Goal: Task Accomplishment & Management: Manage account settings

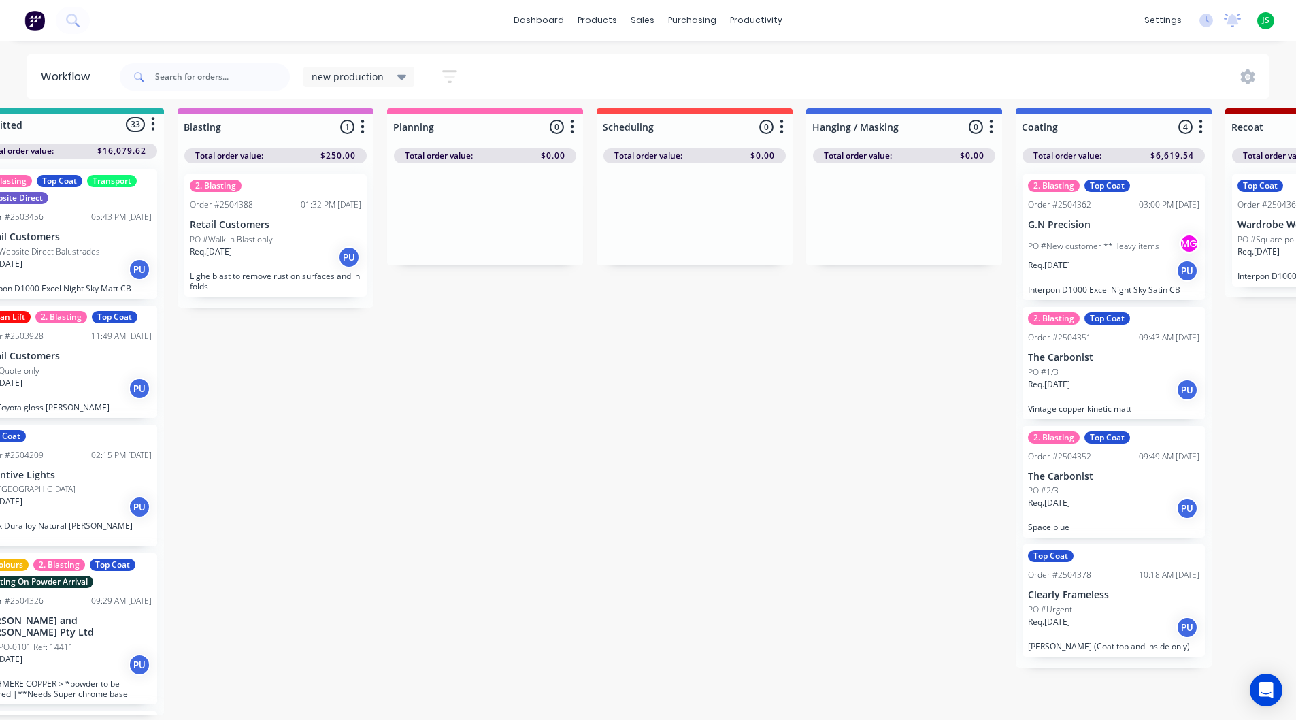
scroll to position [18, 61]
drag, startPoint x: 239, startPoint y: 716, endPoint x: 231, endPoint y: 714, distance: 8.0
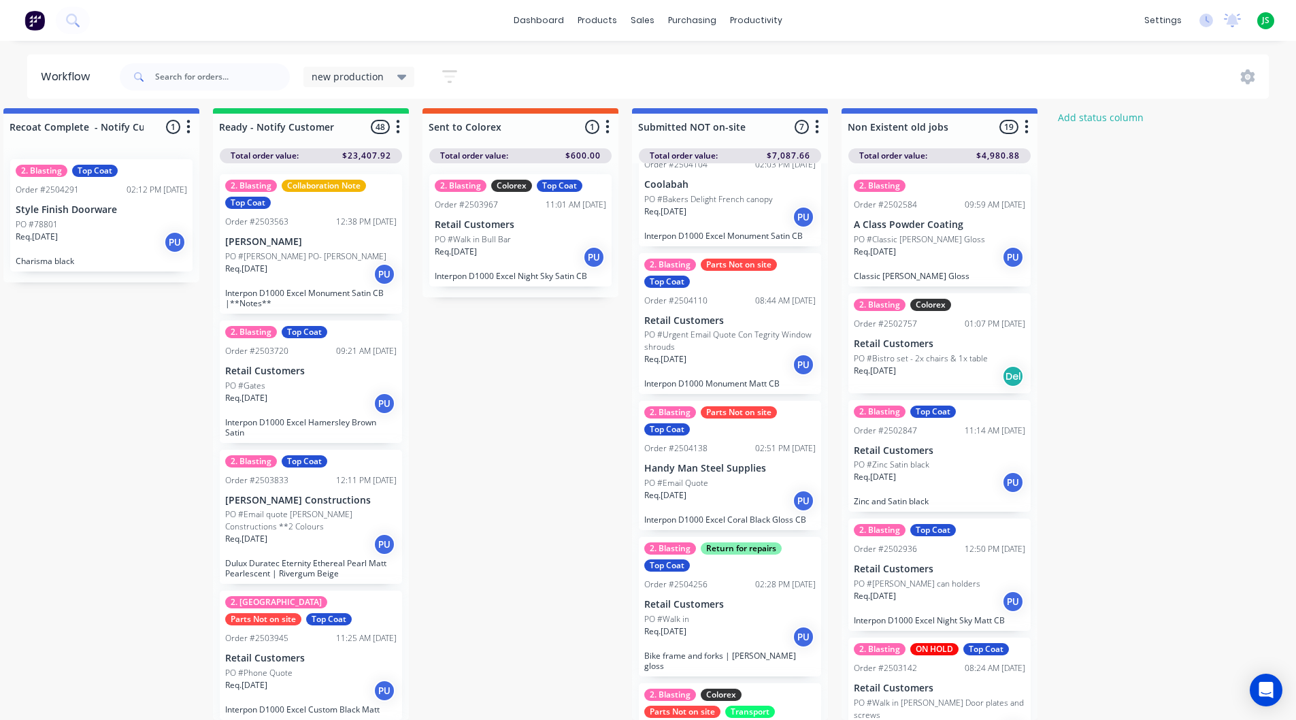
scroll to position [272, 0]
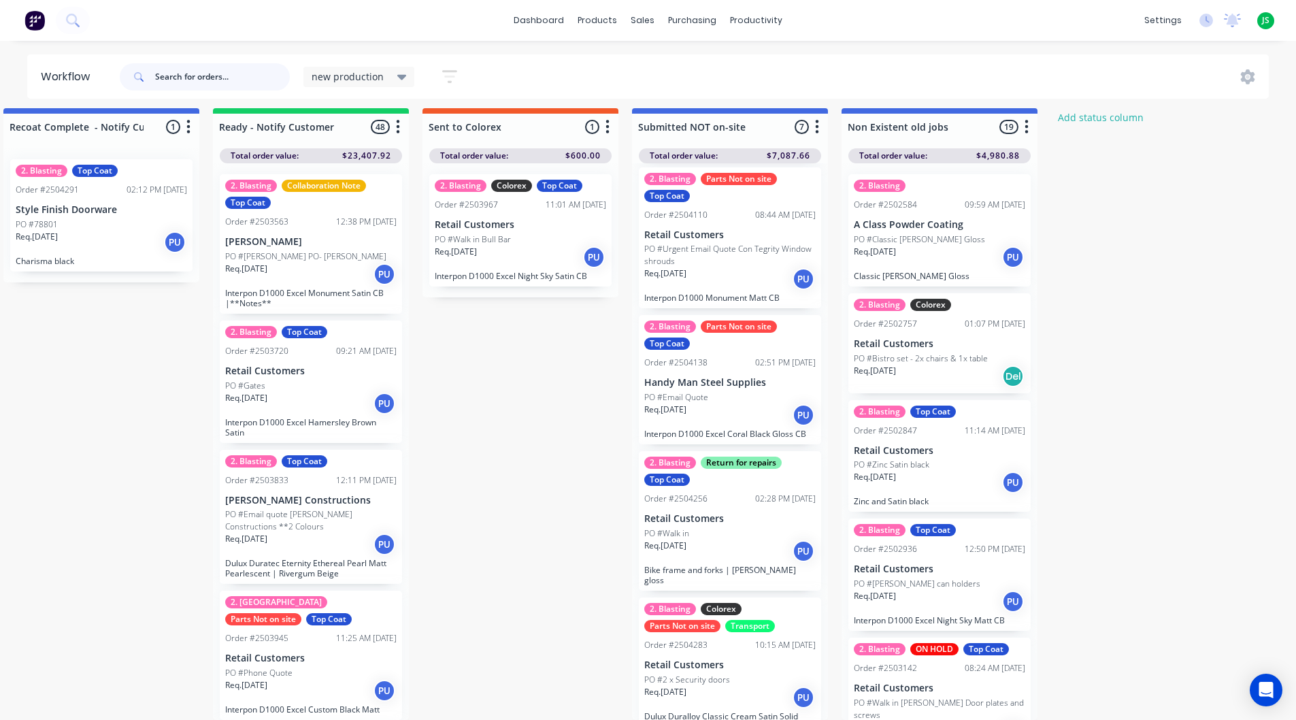
click at [175, 76] on input "text" at bounding box center [222, 76] width 135 height 27
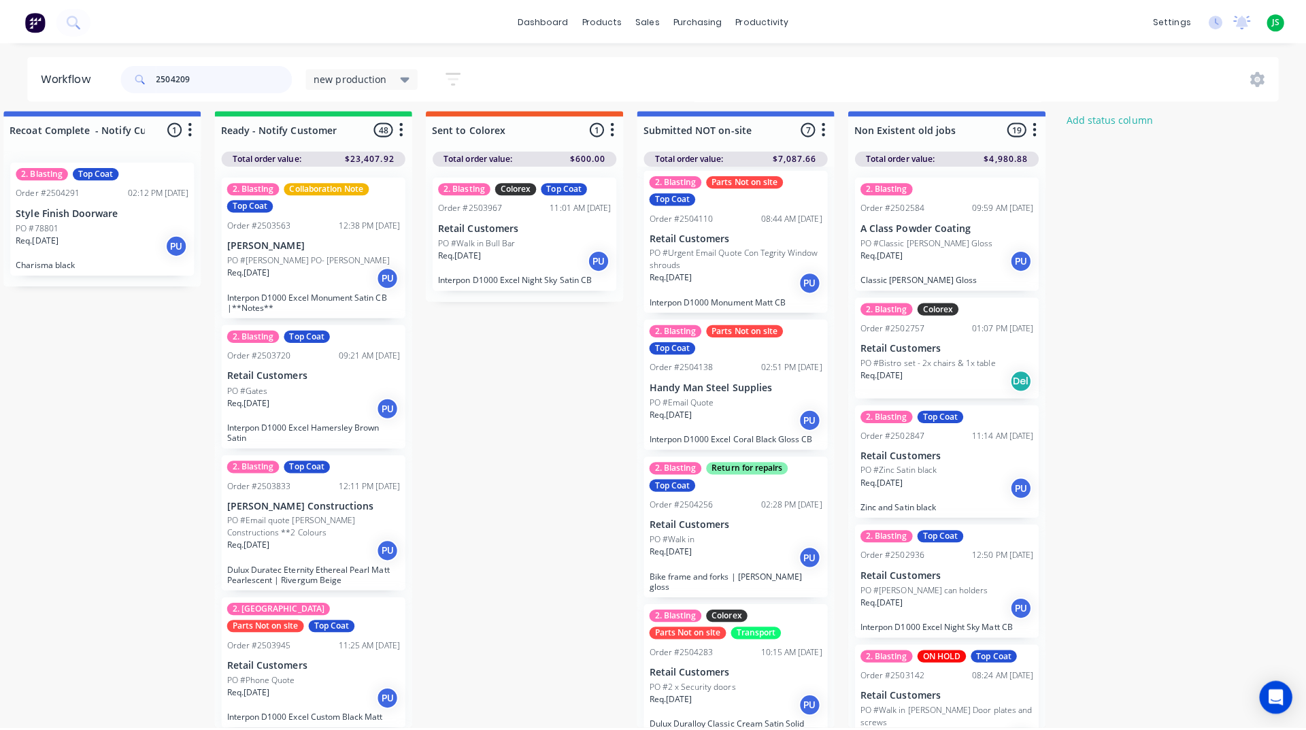
scroll to position [0, 0]
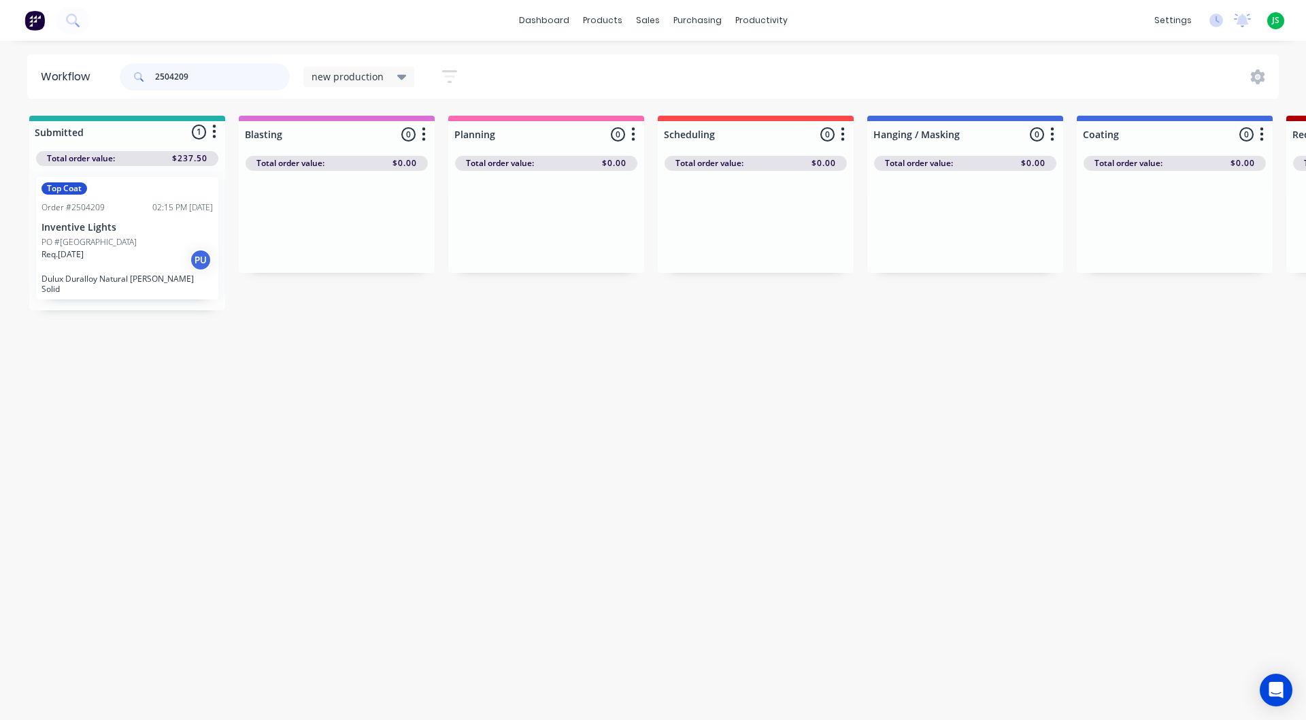
type input "2504209"
drag, startPoint x: 190, startPoint y: 75, endPoint x: 0, endPoint y: 21, distance: 197.9
click at [0, 21] on div "dashboard products sales purchasing productivity dashboard products Product Cat…" at bounding box center [653, 319] width 1306 height 638
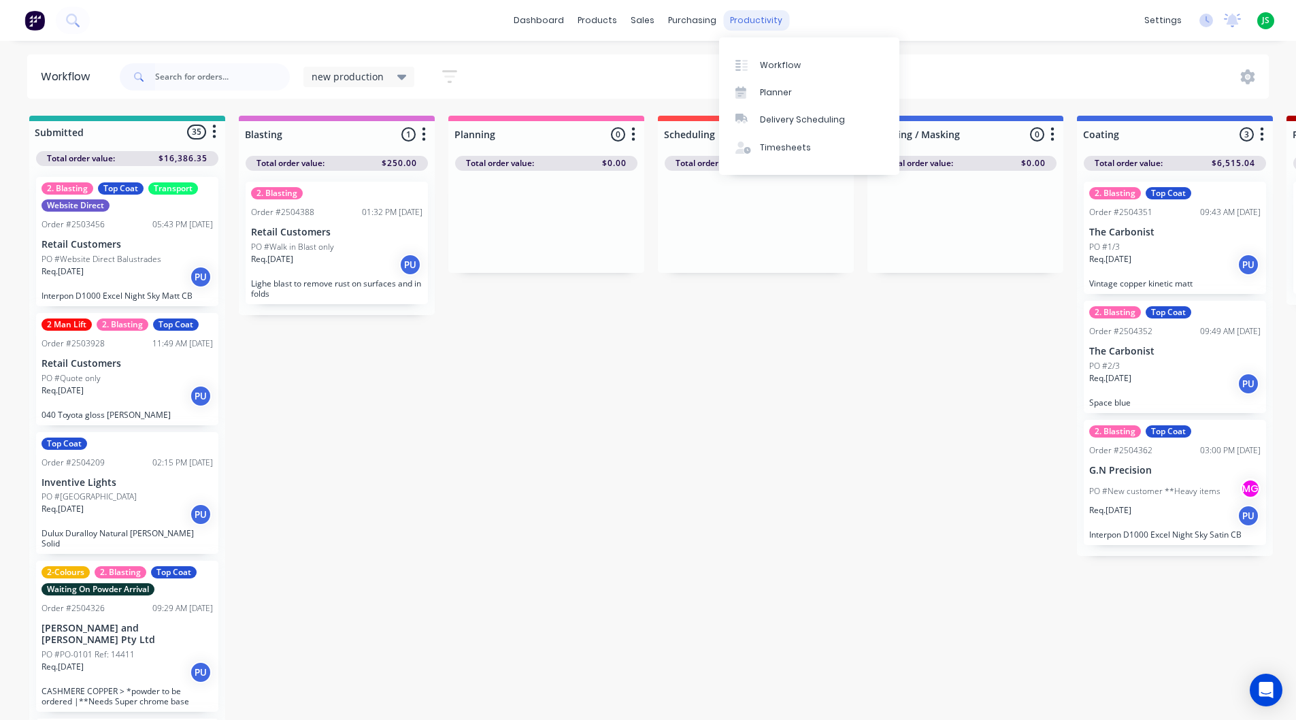
click at [771, 24] on div "productivity" at bounding box center [756, 20] width 66 height 20
click at [525, 17] on link "dashboard" at bounding box center [539, 20] width 64 height 20
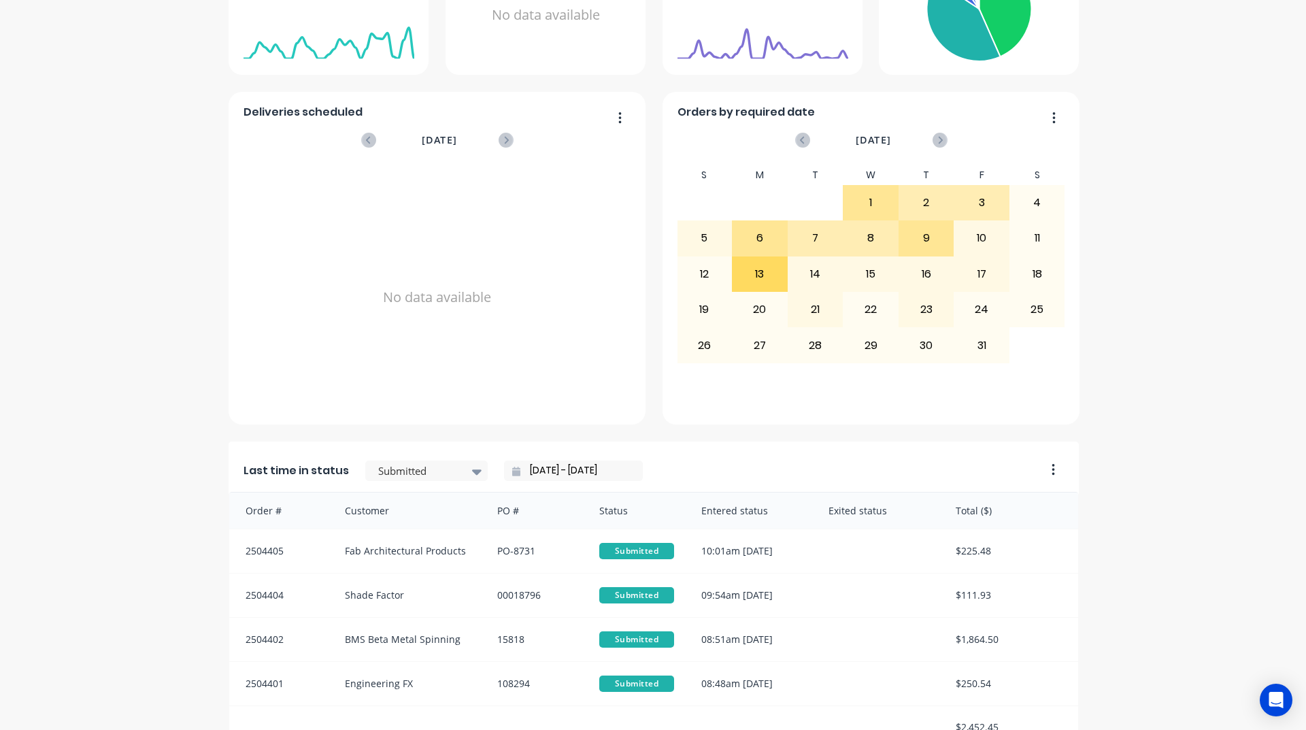
scroll to position [573, 0]
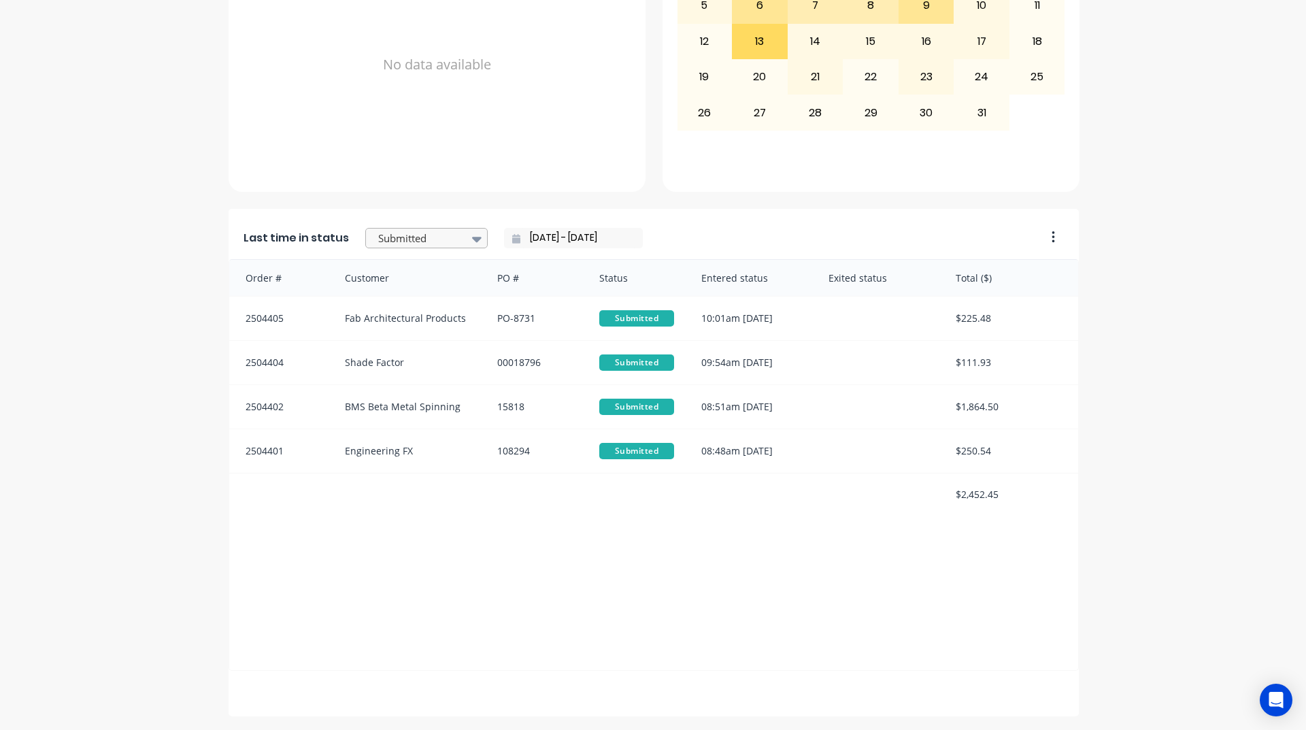
click at [467, 237] on div at bounding box center [477, 238] width 20 height 23
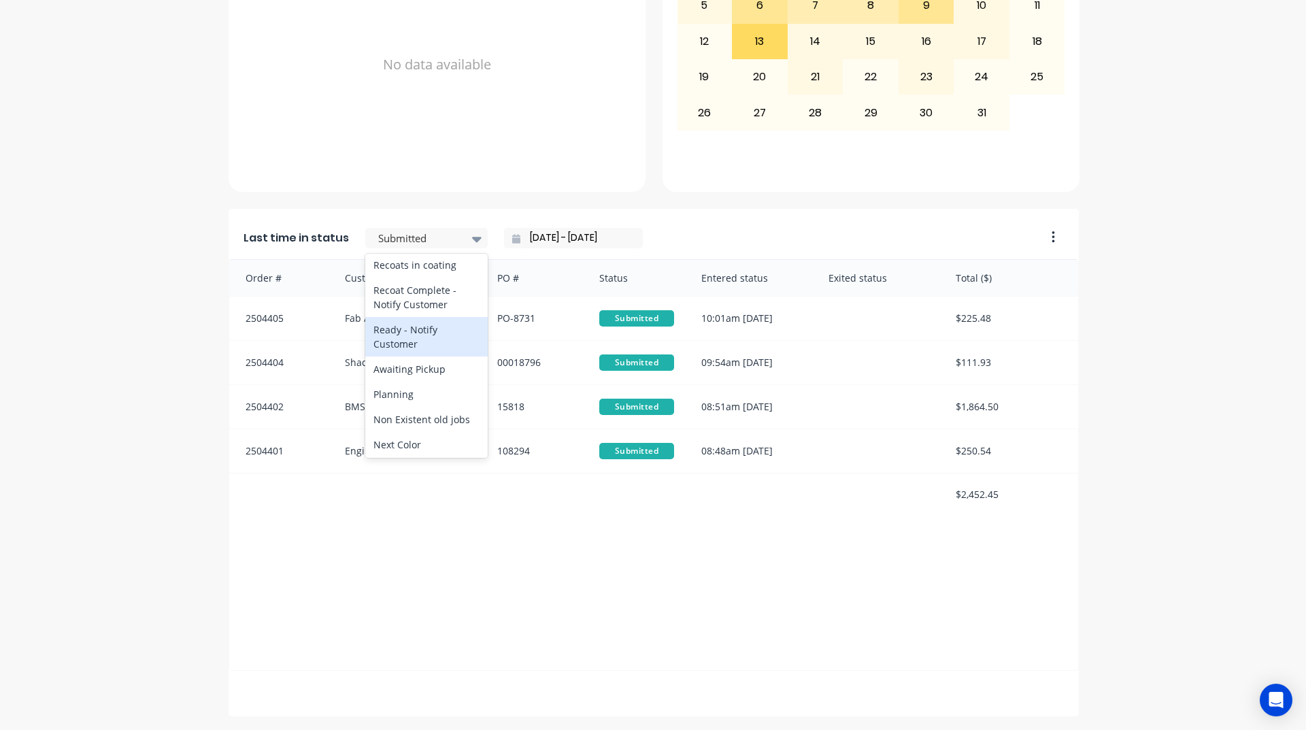
scroll to position [610, 0]
click at [416, 358] on div "Ready - Notify Customer" at bounding box center [426, 337] width 122 height 39
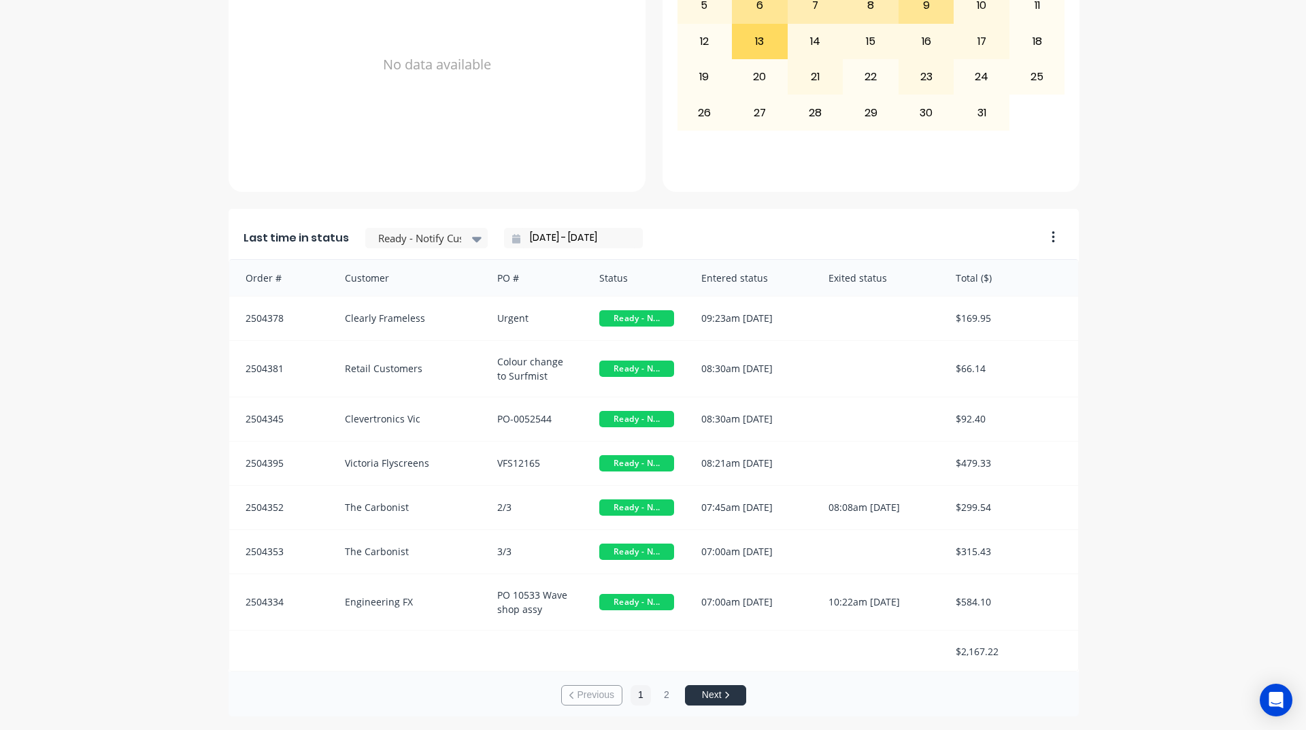
click at [128, 461] on div "A Class Powder Coating Create sales order Create purchase order Overview Select…" at bounding box center [653, 99] width 1306 height 1235
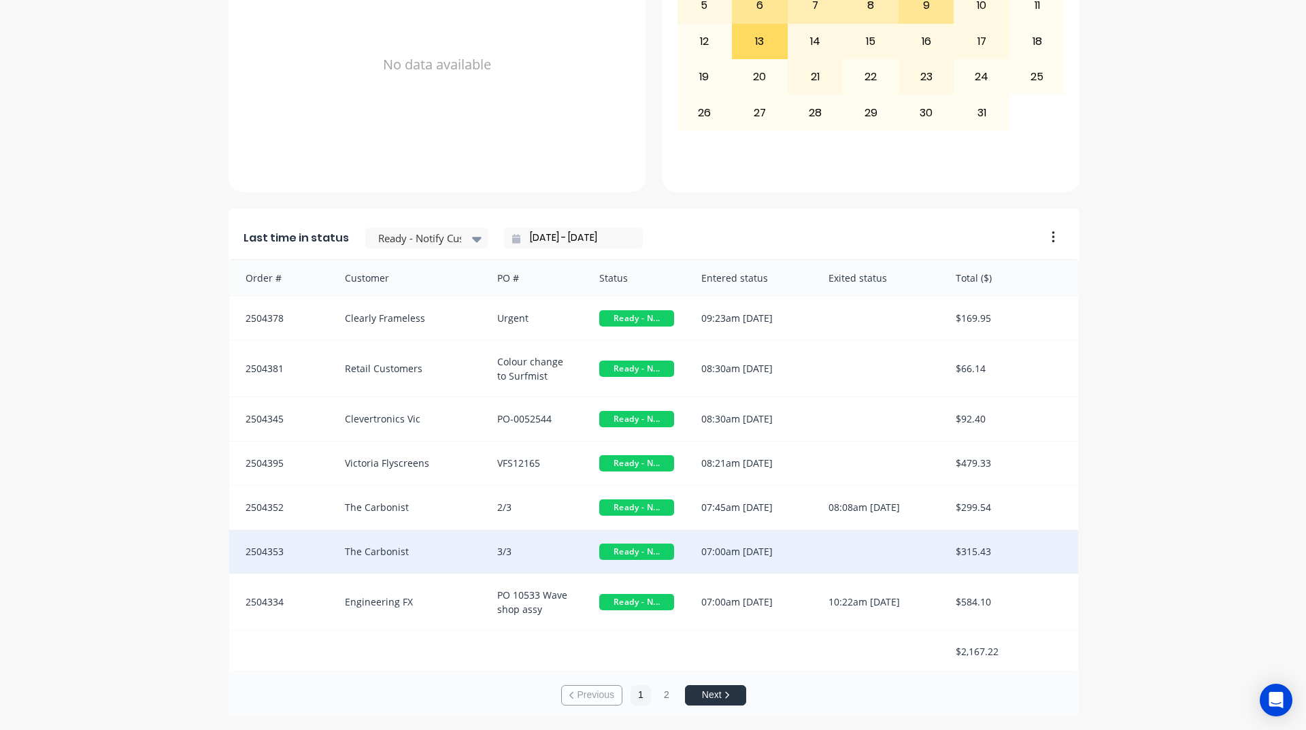
scroll to position [1, 0]
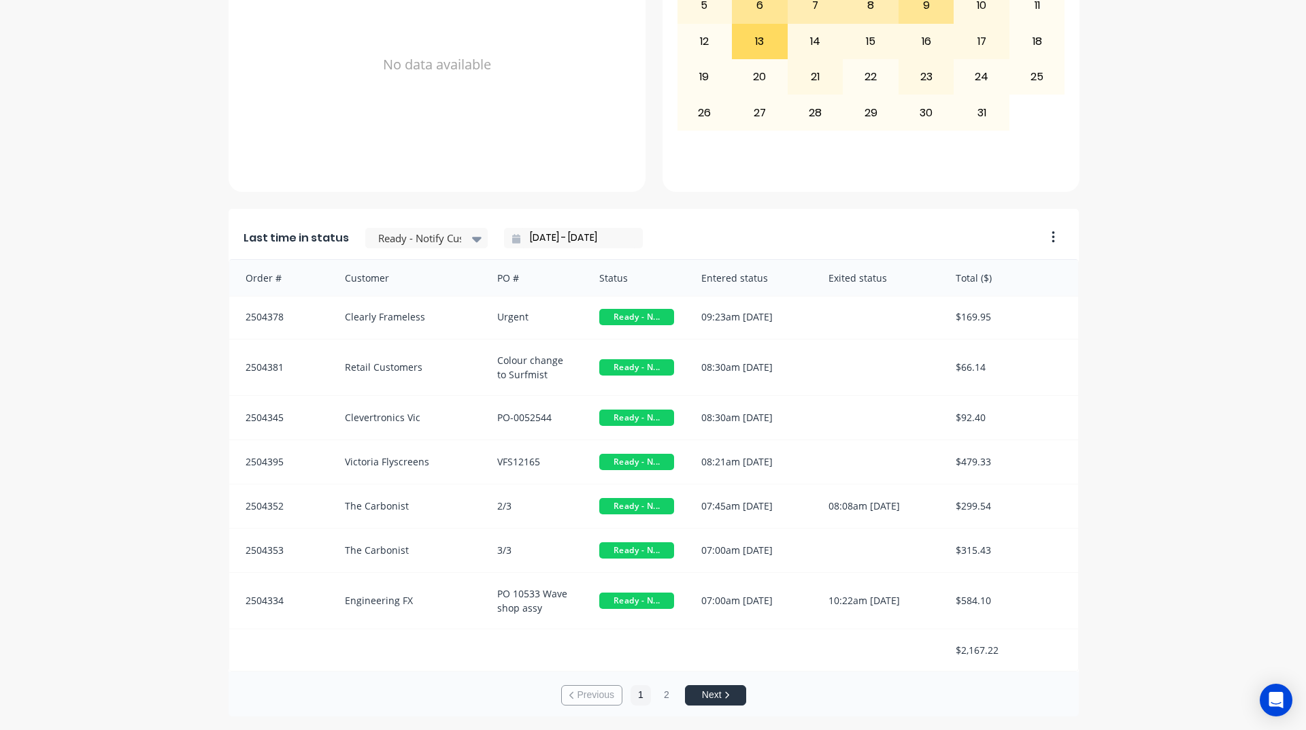
click at [725, 693] on icon at bounding box center [727, 695] width 5 height 8
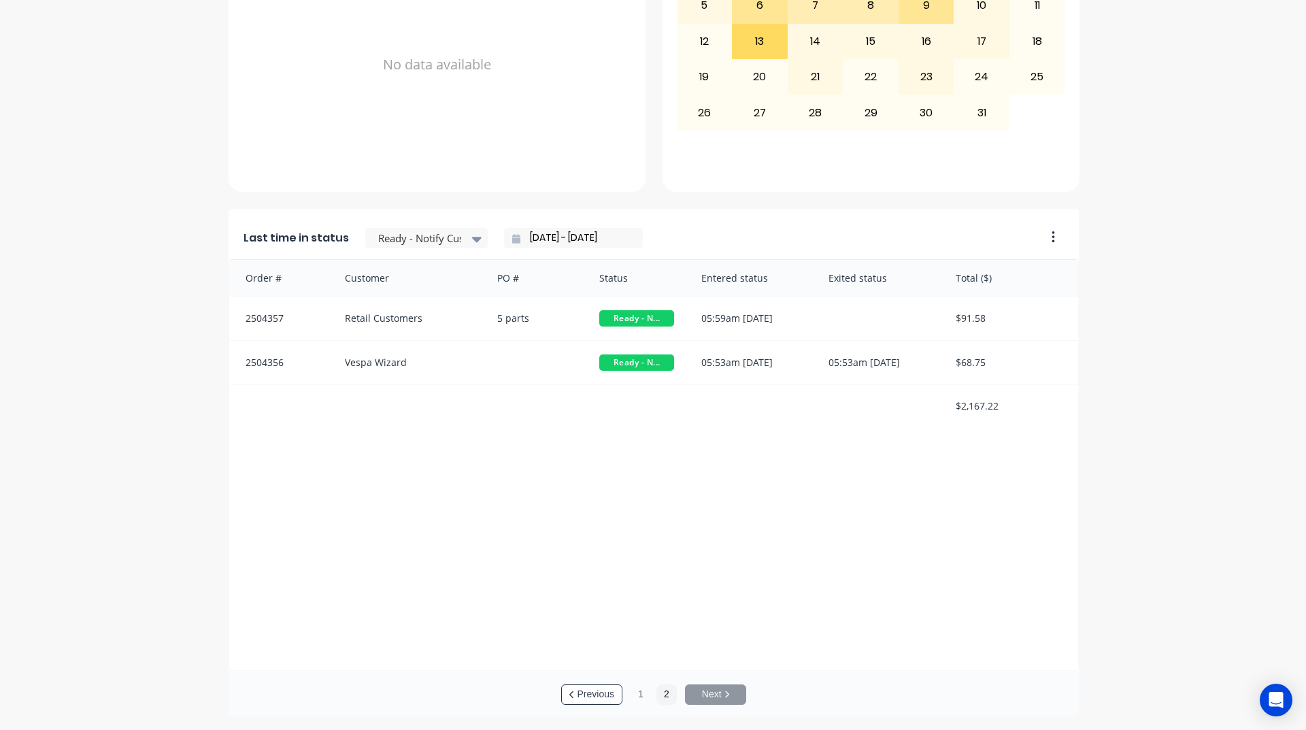
scroll to position [0, 0]
click at [611, 692] on button "Previous" at bounding box center [591, 694] width 61 height 20
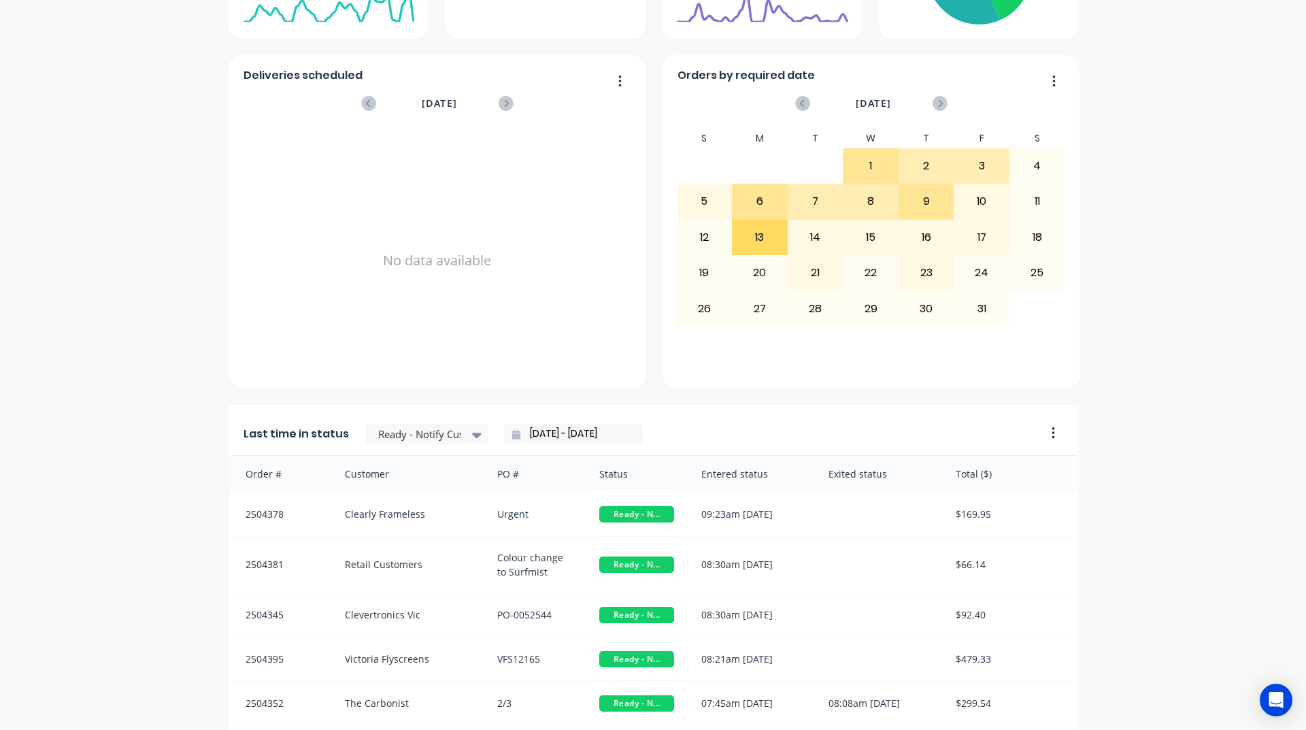
scroll to position [369, 0]
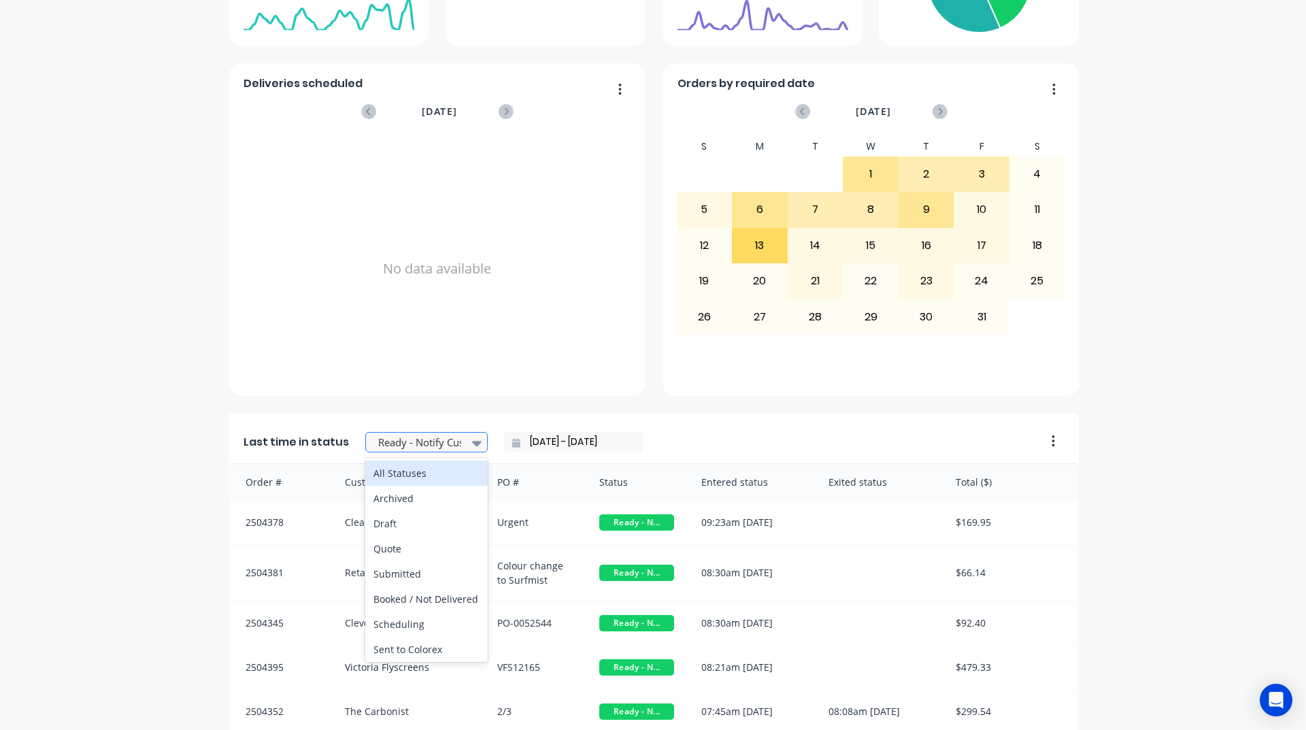
click at [413, 444] on div at bounding box center [420, 442] width 86 height 17
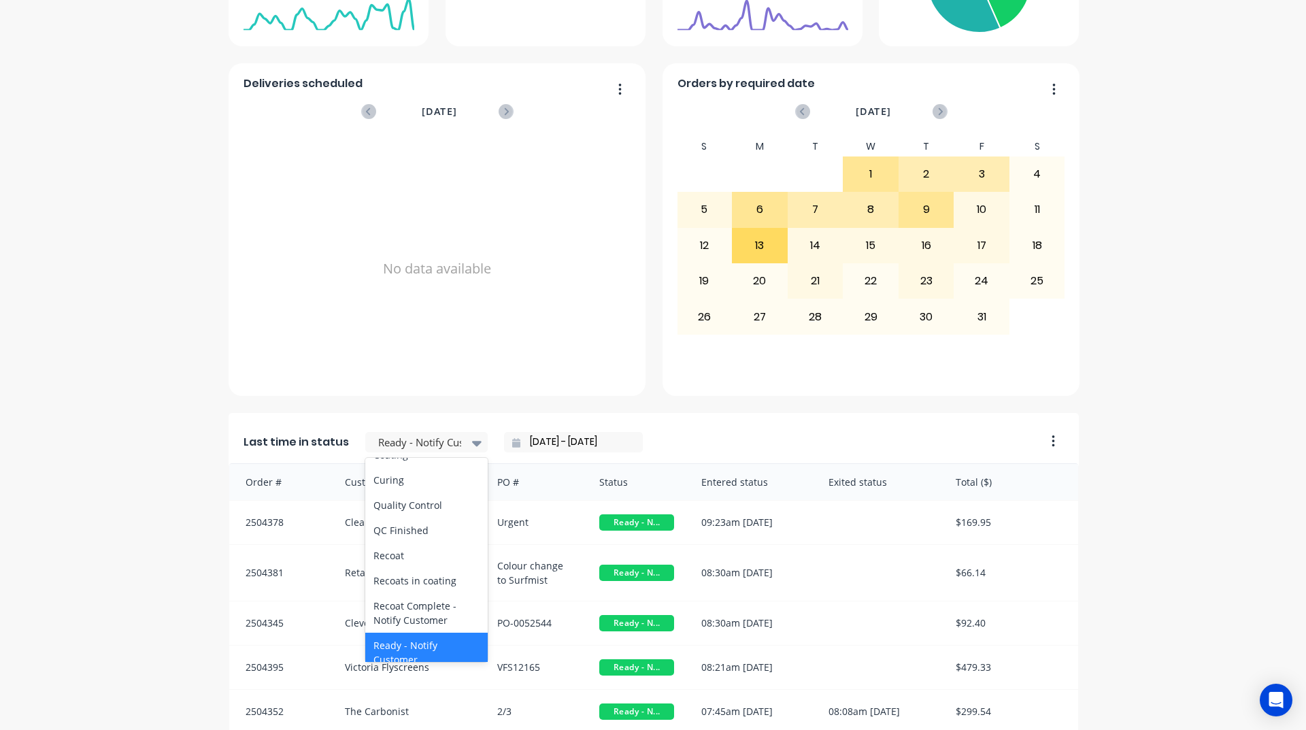
scroll to position [476, 0]
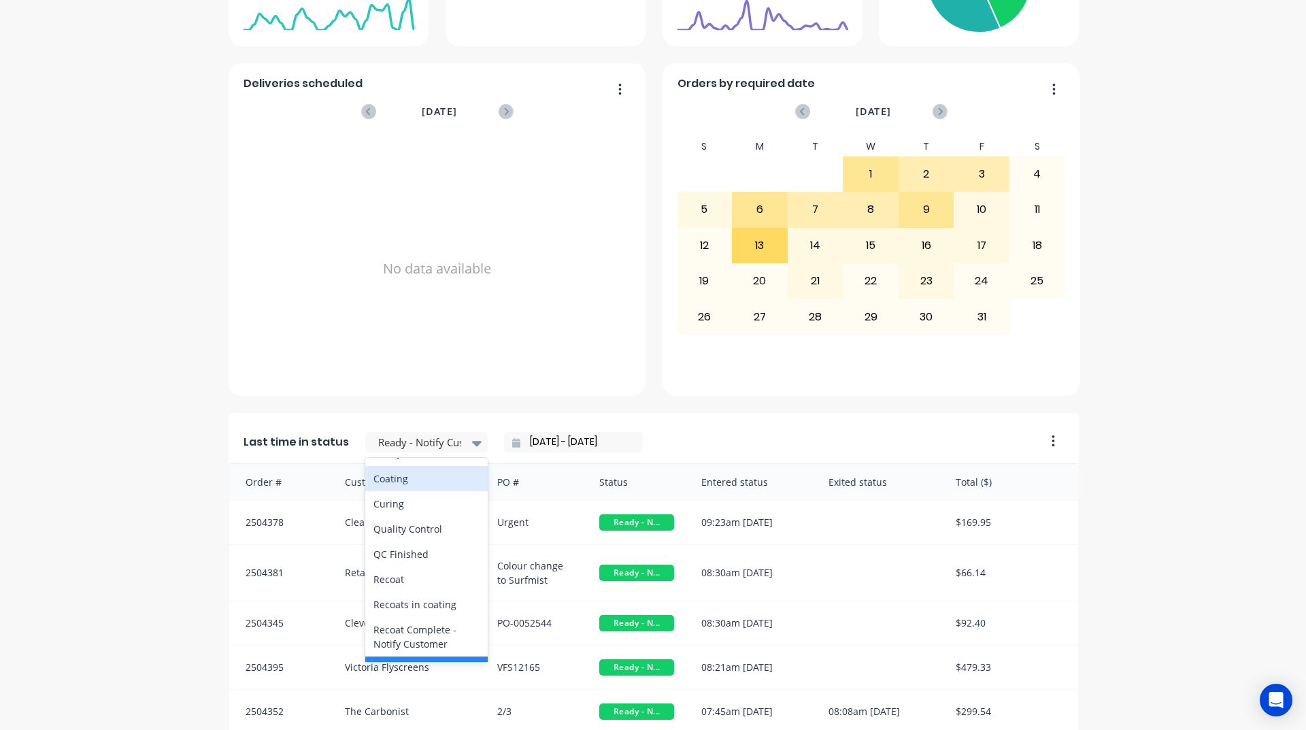
click at [403, 491] on div "Coating" at bounding box center [426, 478] width 122 height 25
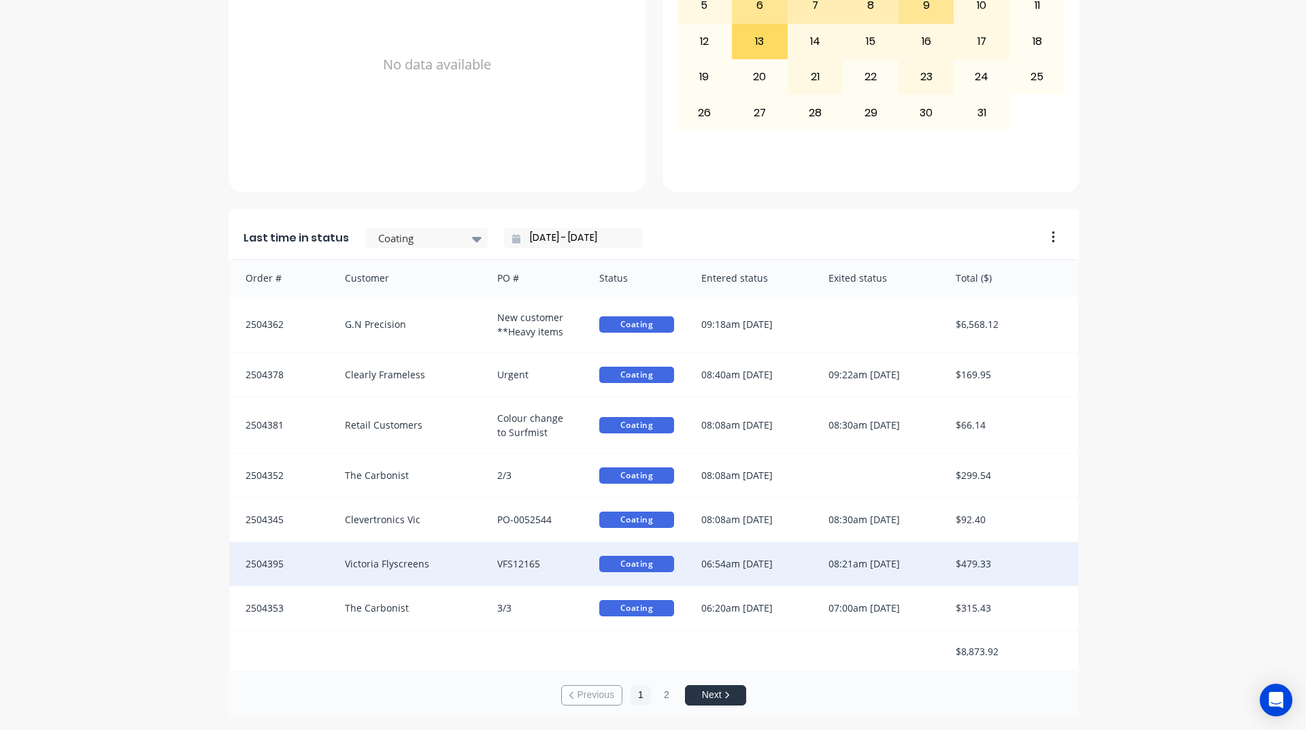
scroll to position [1, 0]
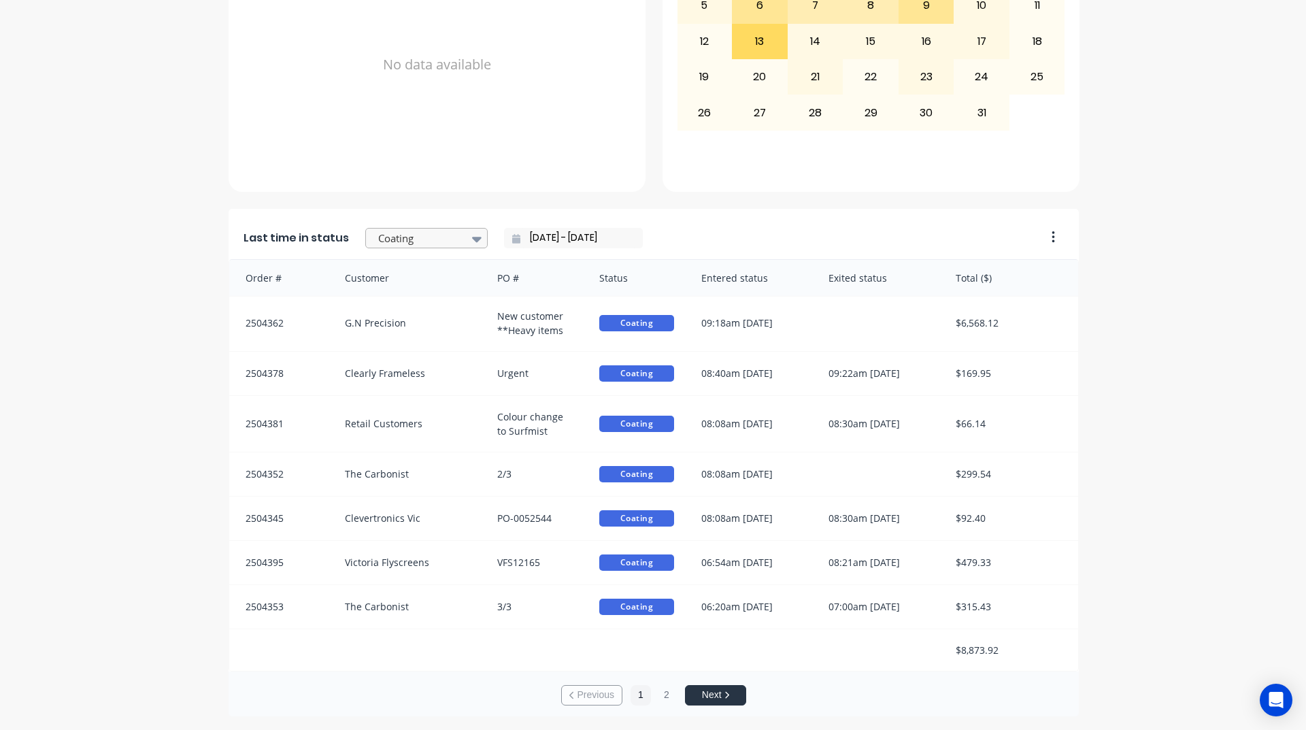
click at [431, 239] on div at bounding box center [420, 238] width 86 height 17
drag, startPoint x: 54, startPoint y: 306, endPoint x: 473, endPoint y: 240, distance: 424.2
click at [67, 308] on div "A Class Powder Coating Create sales order Create purchase order Overview Select…" at bounding box center [653, 99] width 1306 height 1235
click at [594, 235] on input "[DATE] - [DATE]" at bounding box center [578, 238] width 117 height 20
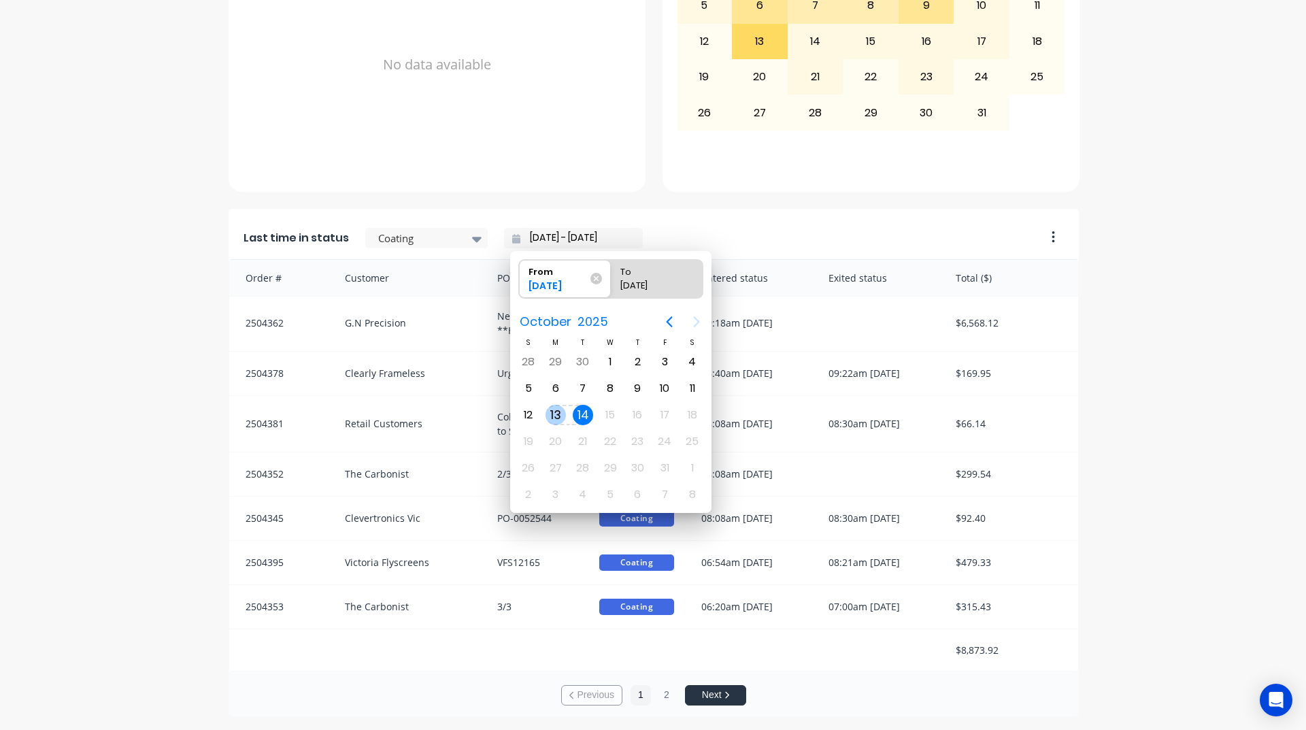
click at [559, 412] on div "13" at bounding box center [556, 415] width 20 height 20
type input "[DATE] - [DATE]"
radio input "false"
radio input "true"
click at [559, 412] on div "13" at bounding box center [556, 415] width 20 height 20
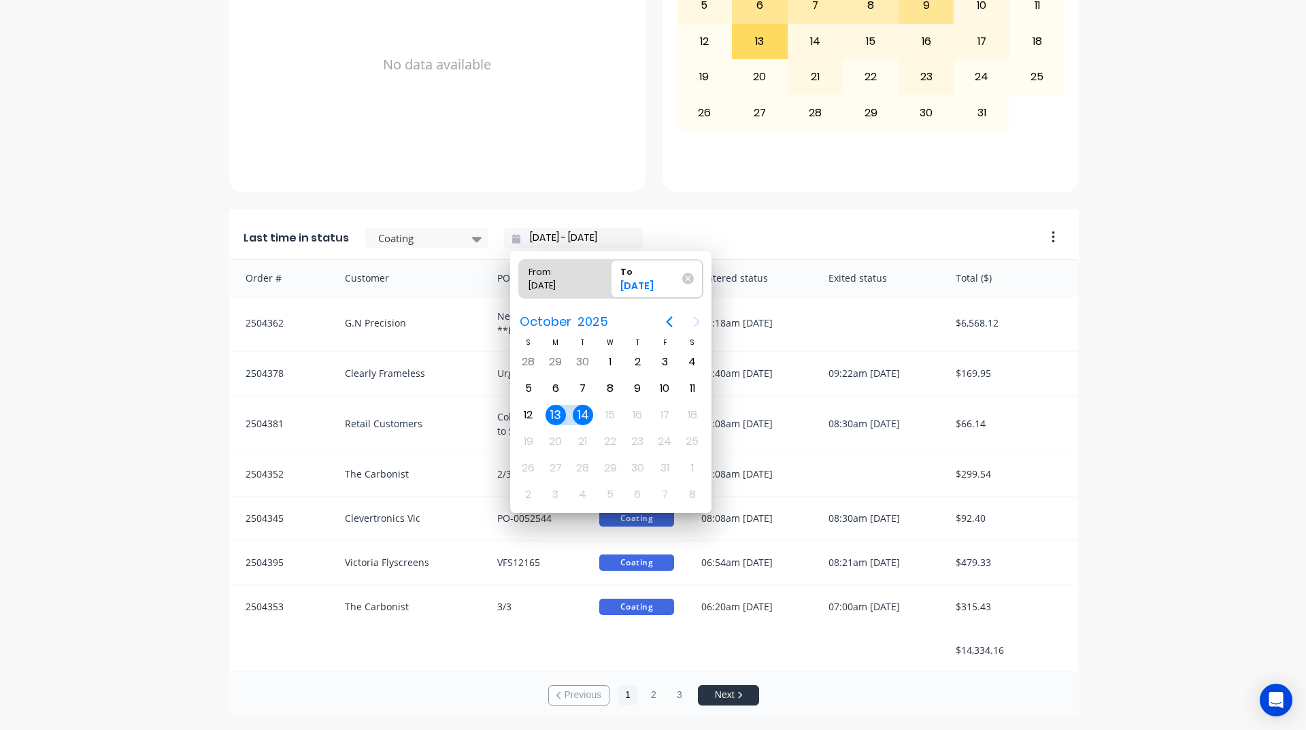
type input "[DATE] - [DATE]"
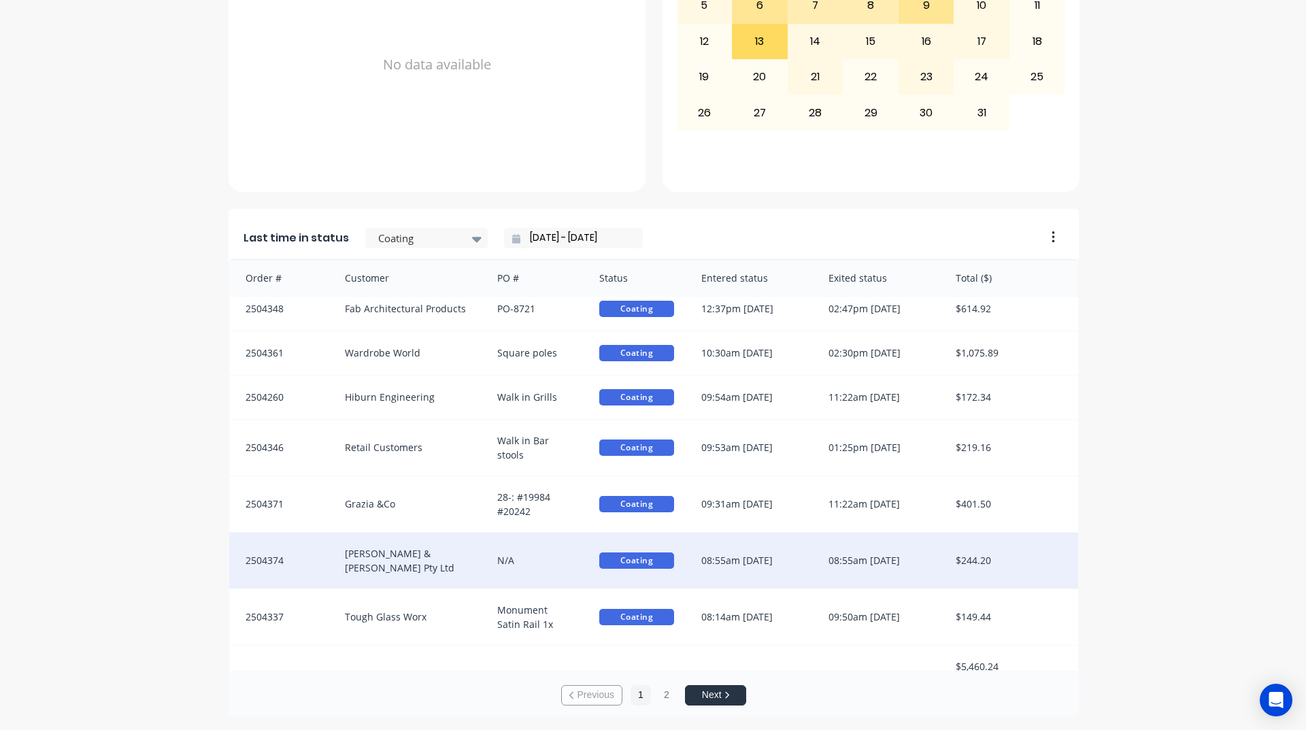
scroll to position [14, 0]
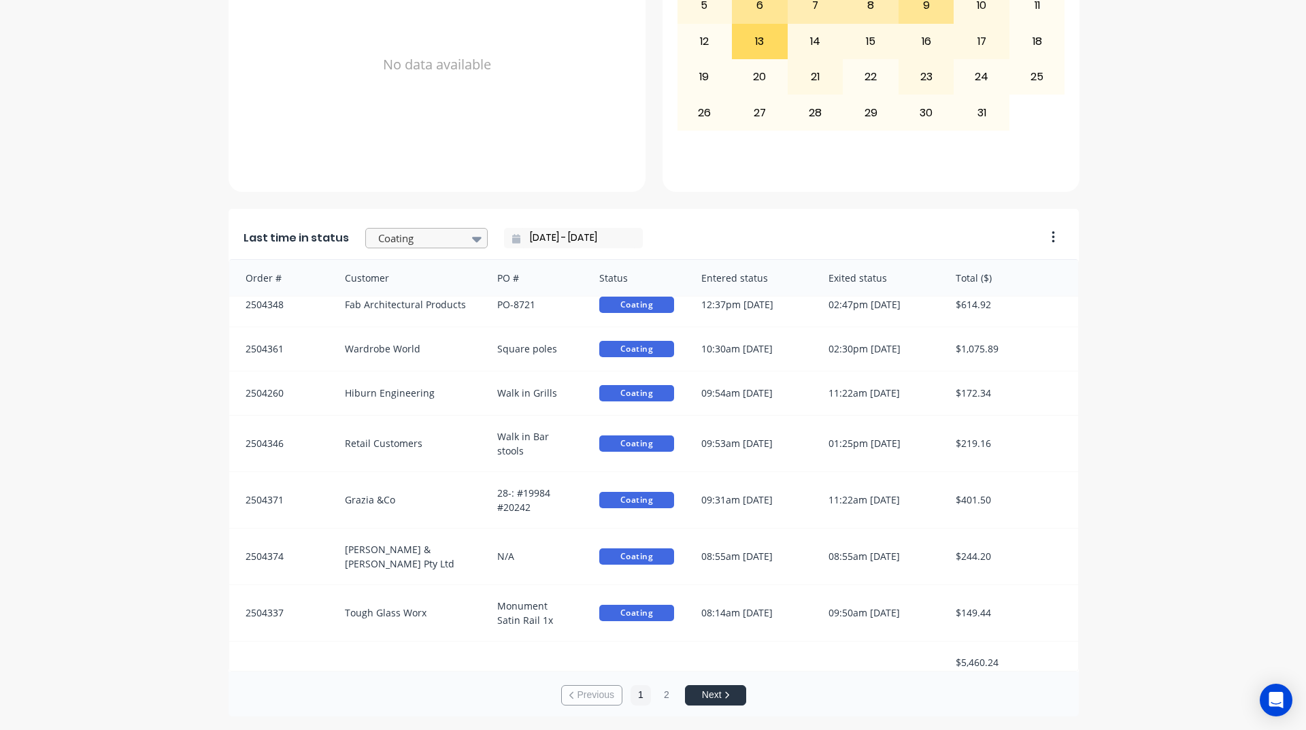
click at [472, 233] on icon at bounding box center [477, 238] width 10 height 15
click at [435, 356] on div "Ready - Notify Customer" at bounding box center [426, 335] width 122 height 39
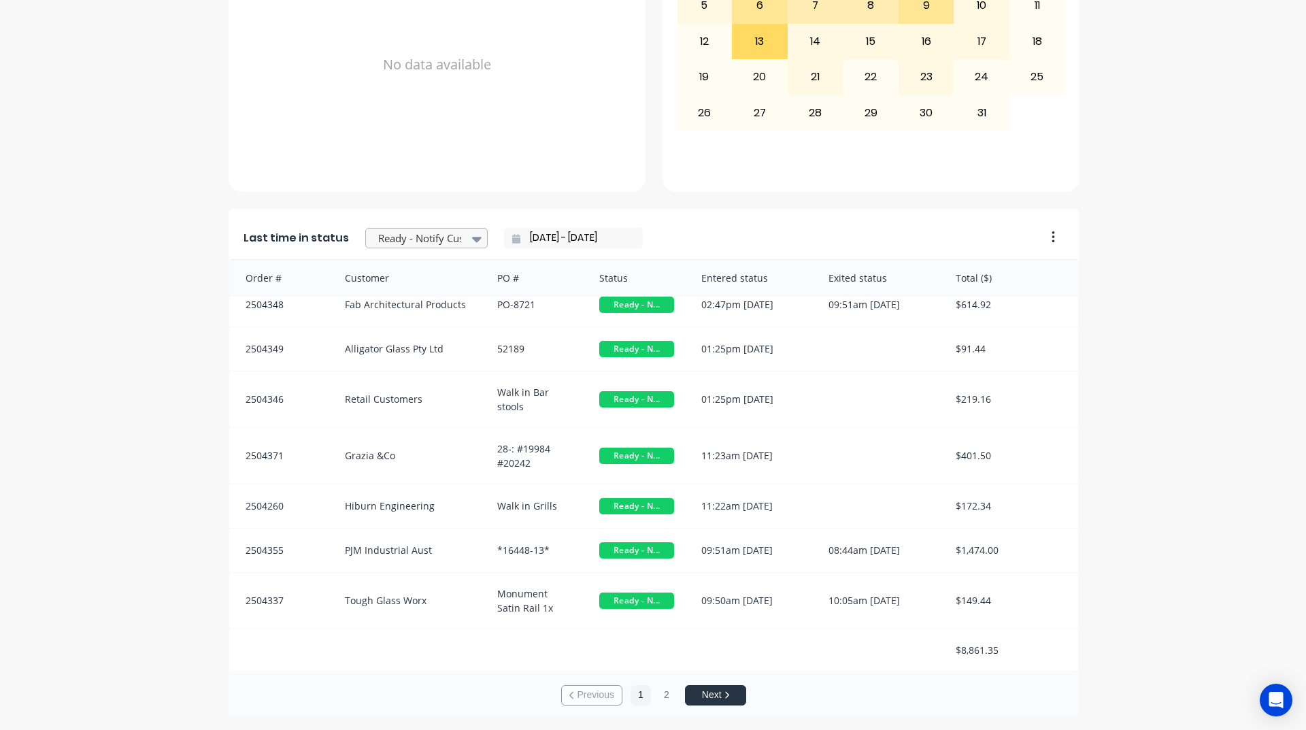
click at [452, 237] on div "Ready - Notify Customer" at bounding box center [420, 239] width 94 height 20
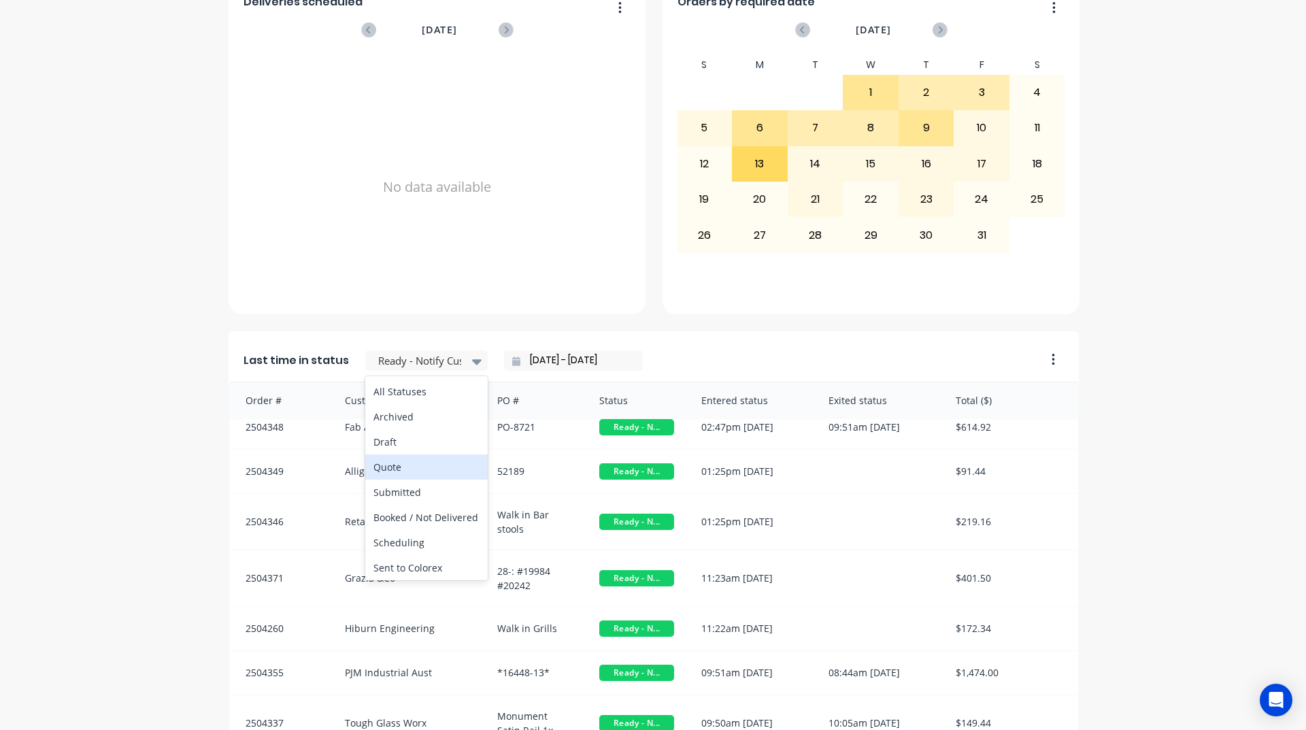
scroll to position [233, 0]
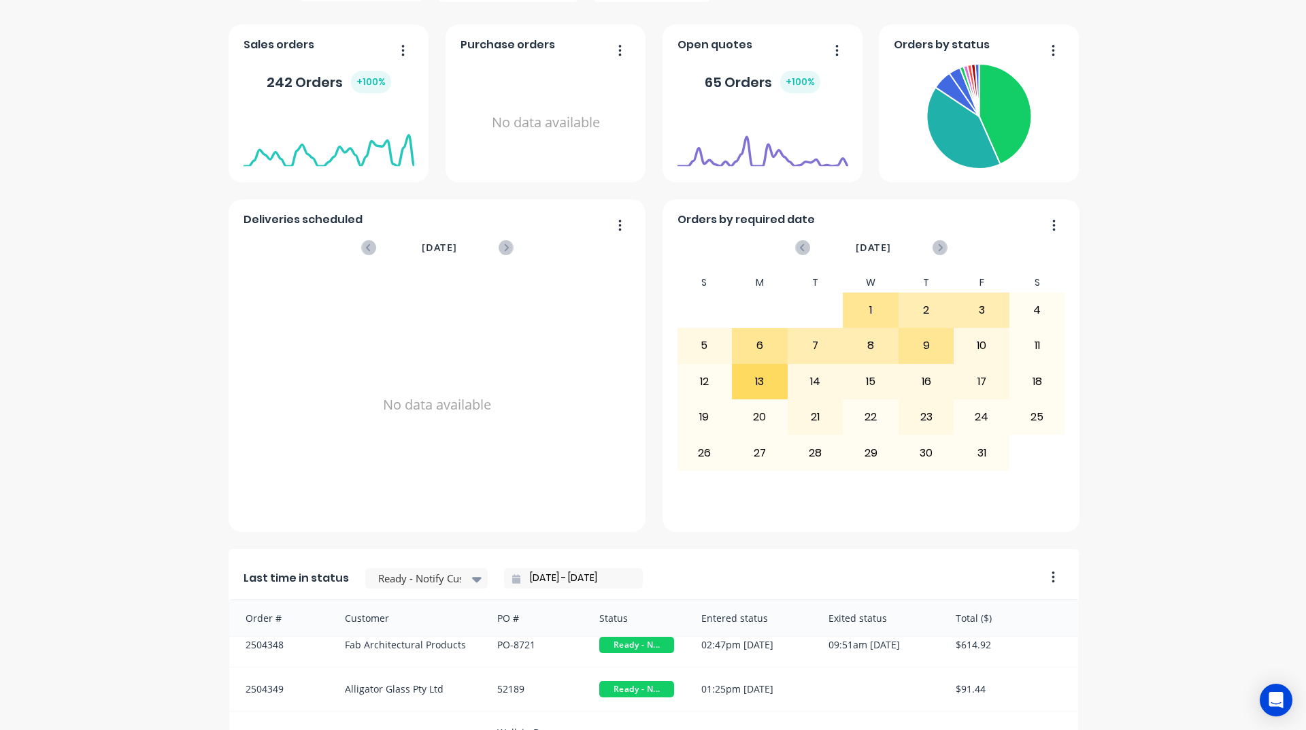
click at [155, 429] on div "A Class Powder Coating Create sales order Create purchase order Overview Select…" at bounding box center [653, 439] width 1306 height 1235
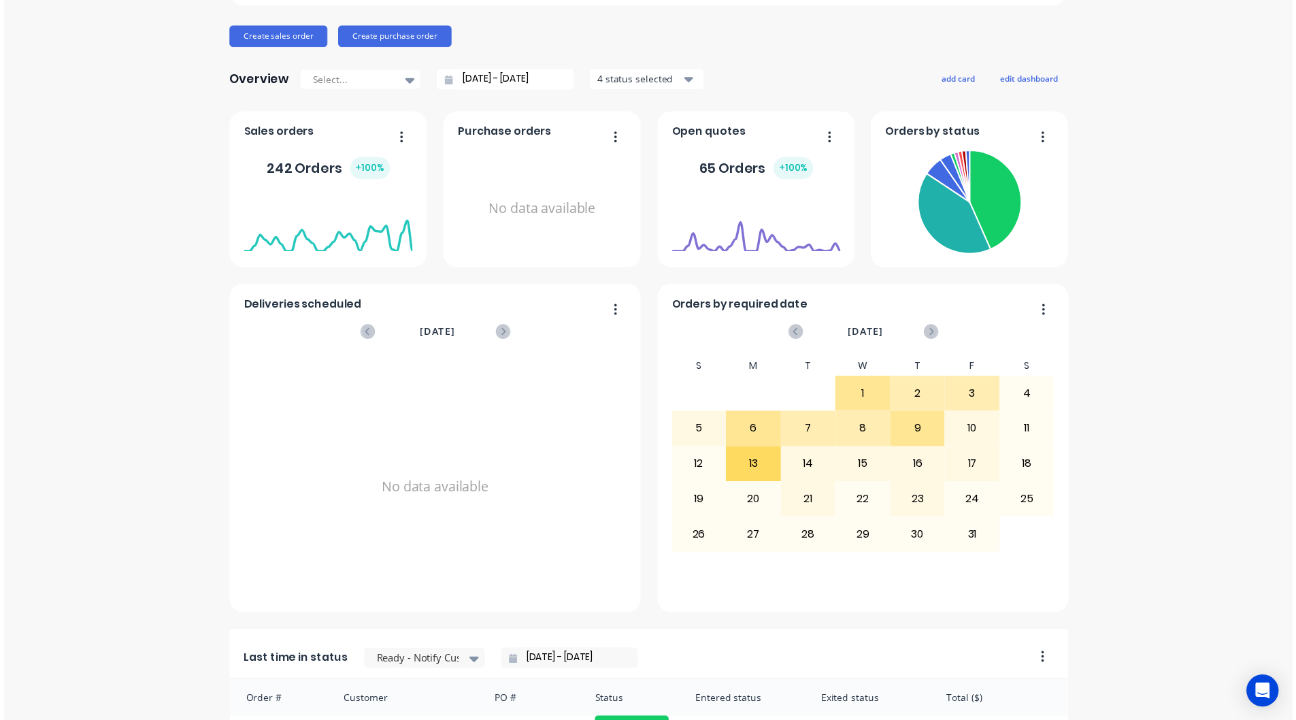
scroll to position [0, 0]
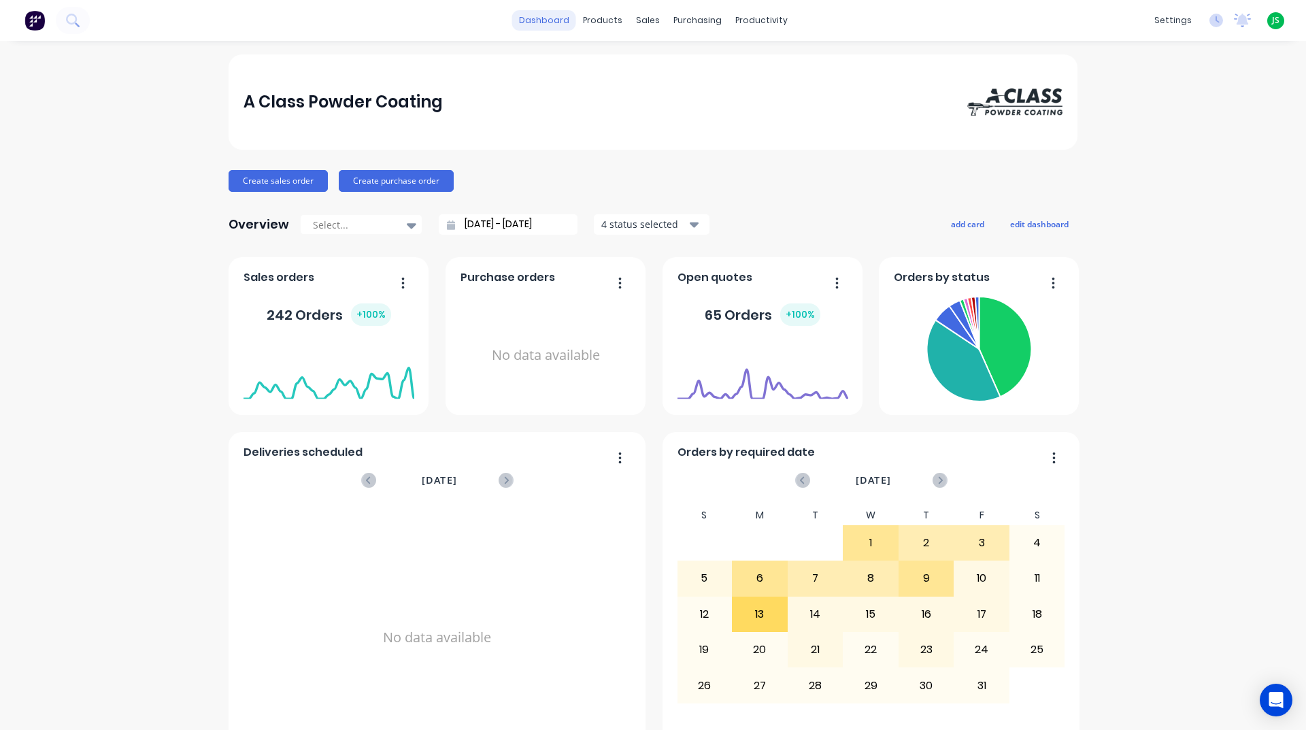
click at [538, 25] on link "dashboard" at bounding box center [544, 20] width 64 height 20
click at [753, 23] on div "productivity" at bounding box center [762, 20] width 66 height 20
drag, startPoint x: 761, startPoint y: 48, endPoint x: 771, endPoint y: 65, distance: 20.2
click at [762, 50] on div "Workflow Planner Delivery Scheduling Timesheets" at bounding box center [809, 105] width 180 height 137
click at [776, 69] on div "Workflow" at bounding box center [780, 65] width 41 height 12
